Goal: Go to known website: Access a specific website the user already knows

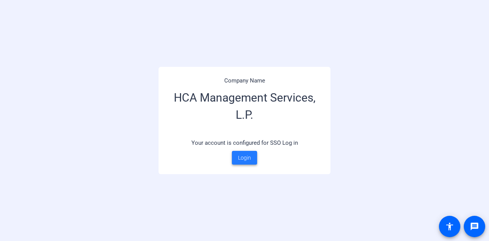
click at [245, 157] on span "Login" at bounding box center [244, 158] width 13 height 8
click at [243, 155] on span "Login" at bounding box center [244, 158] width 13 height 8
